Goal: Transaction & Acquisition: Download file/media

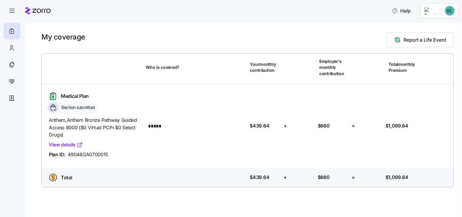
click at [79, 144] on icon at bounding box center [80, 146] width 4 height 4
click at [13, 47] on icon at bounding box center [11, 47] width 7 height 7
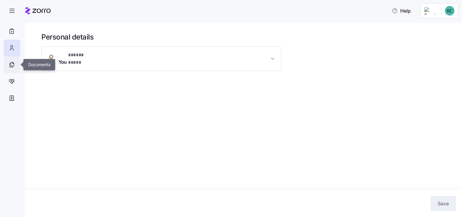
click at [14, 66] on icon at bounding box center [12, 64] width 3 height 4
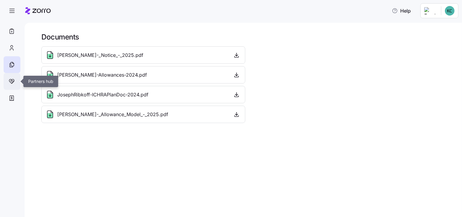
click at [13, 79] on icon at bounding box center [11, 81] width 5 height 4
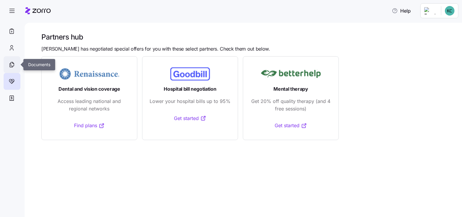
drag, startPoint x: 10, startPoint y: 61, endPoint x: 16, endPoint y: 61, distance: 5.7
click at [10, 61] on icon at bounding box center [11, 64] width 7 height 7
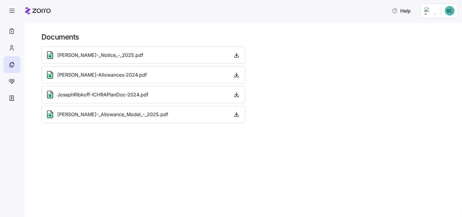
click at [139, 116] on span "[PERSON_NAME]-_Allowance_Model_-_2025.pdf" at bounding box center [112, 114] width 111 height 7
click at [238, 114] on icon "button" at bounding box center [237, 115] width 6 height 6
click at [75, 115] on span "[PERSON_NAME]-_Allowance_Model_-_2025.pdf" at bounding box center [112, 114] width 111 height 7
drag, startPoint x: 75, startPoint y: 115, endPoint x: 52, endPoint y: 115, distance: 23.1
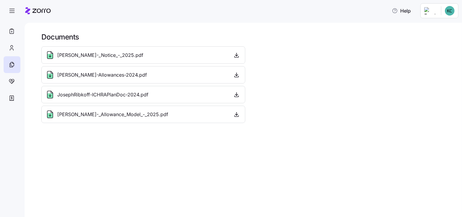
click at [52, 115] on icon at bounding box center [49, 115] width 5 height 5
click at [235, 113] on icon "button" at bounding box center [237, 115] width 6 height 6
click at [15, 81] on div at bounding box center [12, 81] width 17 height 17
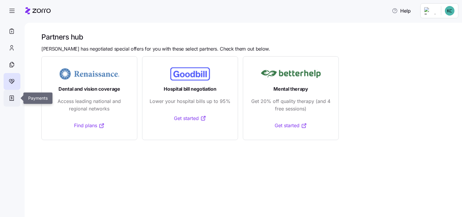
click at [12, 97] on icon at bounding box center [11, 98] width 7 height 7
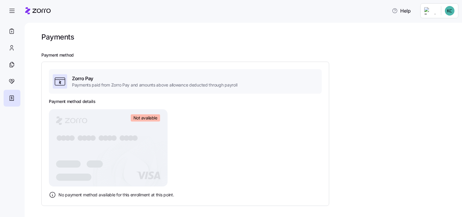
click at [60, 81] on icon at bounding box center [60, 82] width 2 height 3
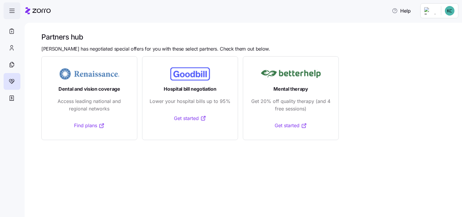
click at [13, 9] on icon "button" at bounding box center [12, 9] width 5 height 0
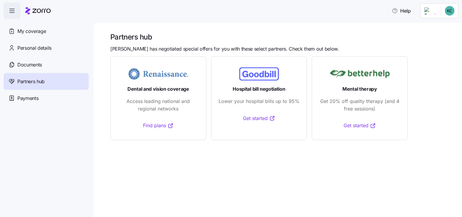
click at [12, 8] on icon "button" at bounding box center [11, 10] width 7 height 7
